Goal: Find specific page/section: Find specific page/section

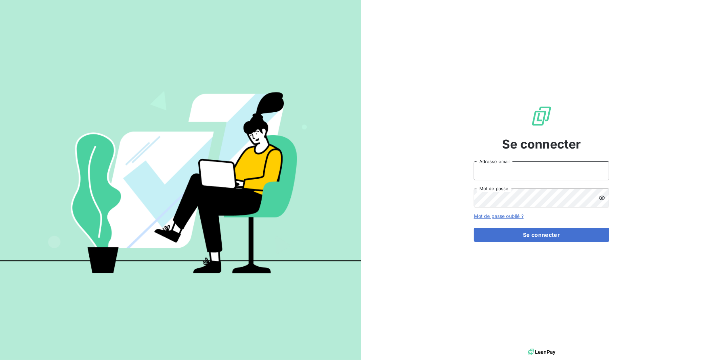
click at [547, 177] on input "Adresse email" at bounding box center [541, 170] width 135 height 19
type input "jonathan.moulin@brut.media"
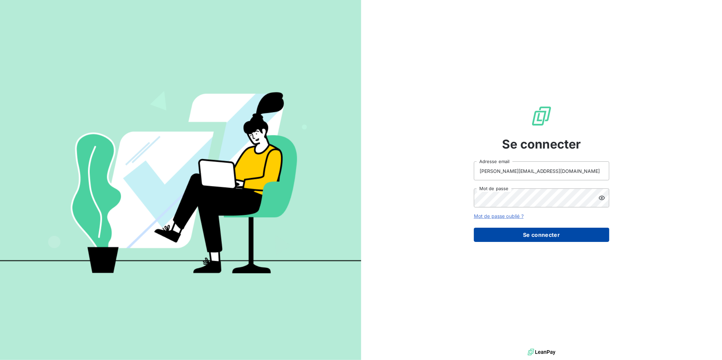
click at [531, 233] on button "Se connecter" at bounding box center [541, 235] width 135 height 14
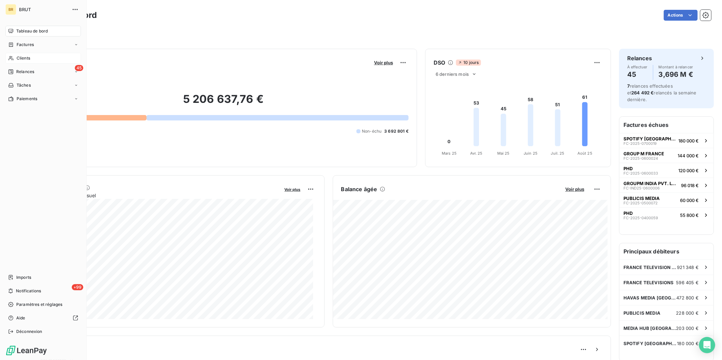
click at [21, 57] on span "Clients" at bounding box center [24, 58] width 14 height 6
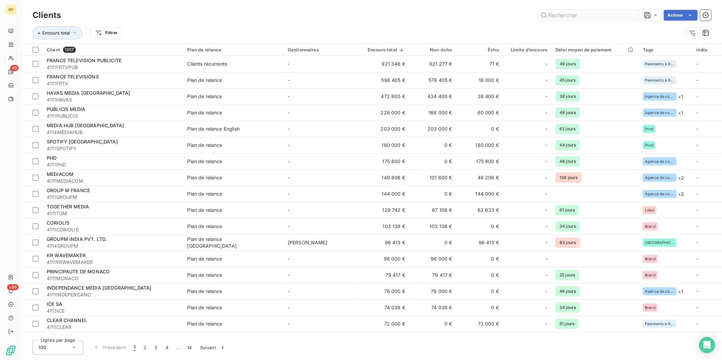
click at [551, 16] on input "text" at bounding box center [589, 15] width 102 height 11
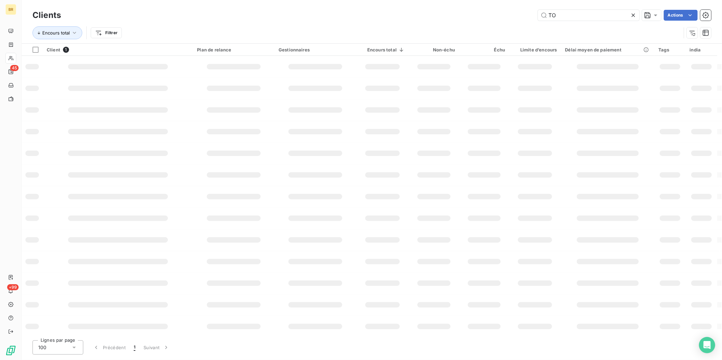
type input "T"
